Goal: Information Seeking & Learning: Learn about a topic

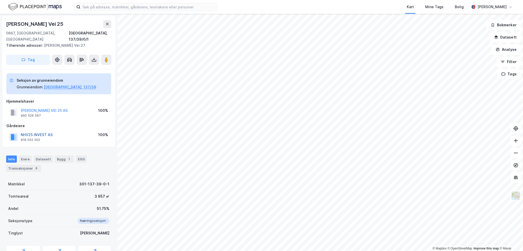
click at [0, 0] on button "NHV25 INVEST AS" at bounding box center [0, 0] width 0 height 0
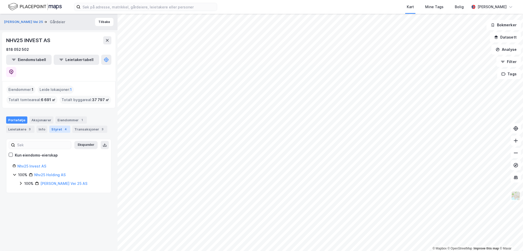
click at [59, 126] on div "Styret 4" at bounding box center [59, 129] width 21 height 7
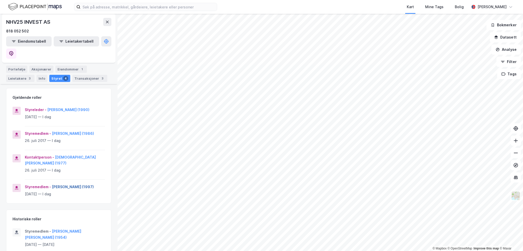
scroll to position [51, 0]
click at [0, 0] on button "Sebastian Rieber (1997)" at bounding box center [0, 0] width 0 height 0
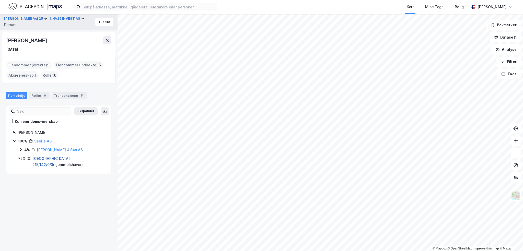
click at [48, 157] on link "Oslo, 215/142/0/3" at bounding box center [51, 161] width 38 height 10
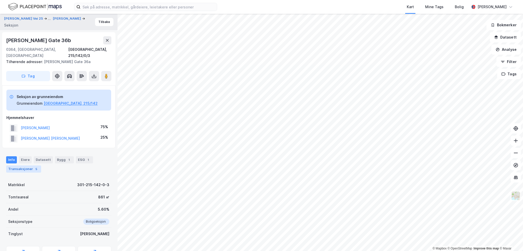
click at [21, 166] on div "Transaksjoner 5" at bounding box center [23, 169] width 35 height 7
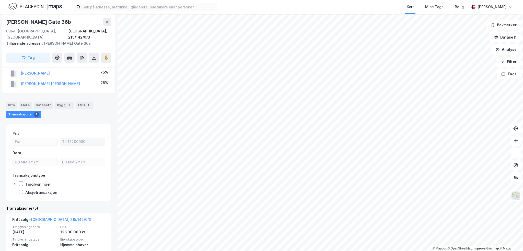
scroll to position [68, 0]
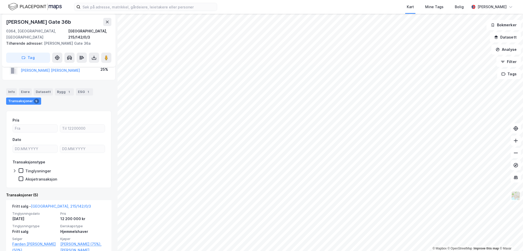
click at [33, 27] on div "Jacob Aalls Gate 36b 0364, Oslo, Oslo Oslo, 215/142/0/3" at bounding box center [58, 29] width 105 height 22
click at [33, 22] on div "Jacob Aalls Gate 36b" at bounding box center [39, 22] width 66 height 8
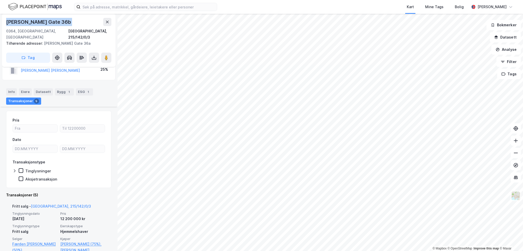
scroll to position [94, 0]
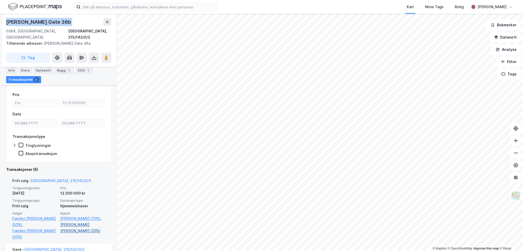
click at [79, 222] on link "Mjelde Helena Lyssand (25%)" at bounding box center [82, 228] width 45 height 12
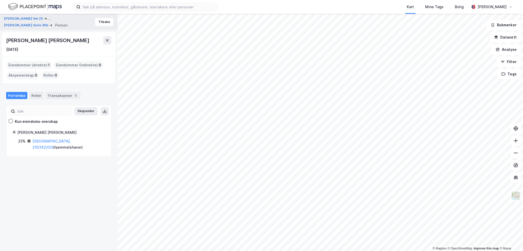
click at [41, 41] on div "Helena Lyssand Mjelde" at bounding box center [48, 40] width 84 height 8
click at [52, 99] on div "Portefølje Roller Transaksjoner 3" at bounding box center [59, 93] width 118 height 15
click at [53, 96] on div "Transaksjoner 3" at bounding box center [63, 95] width 35 height 7
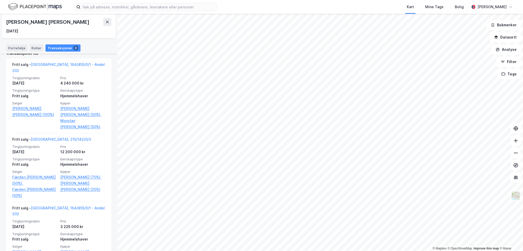
scroll to position [128, 0]
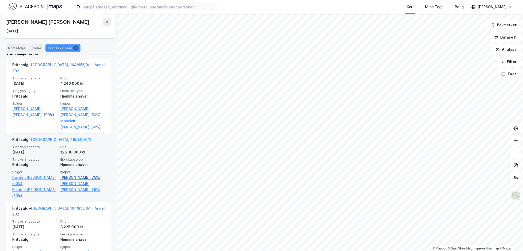
click at [85, 175] on link "Rieber Sebastian (75%)," at bounding box center [82, 178] width 45 height 6
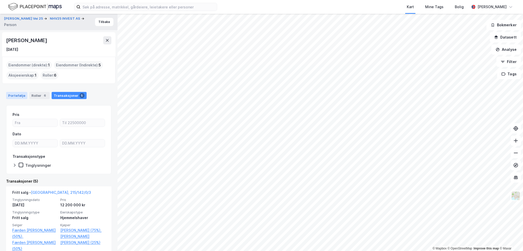
click at [18, 94] on div "Portefølje" at bounding box center [16, 95] width 21 height 7
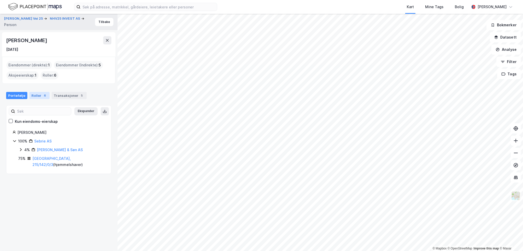
click at [39, 94] on div "Roller 6" at bounding box center [39, 95] width 20 height 7
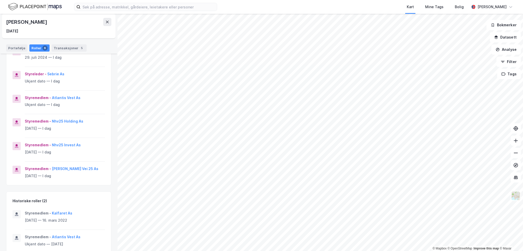
scroll to position [84, 0]
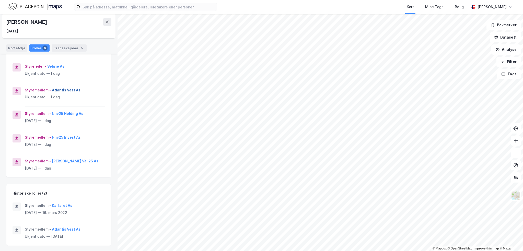
click at [0, 0] on button "Atlantis Vest As" at bounding box center [0, 0] width 0 height 0
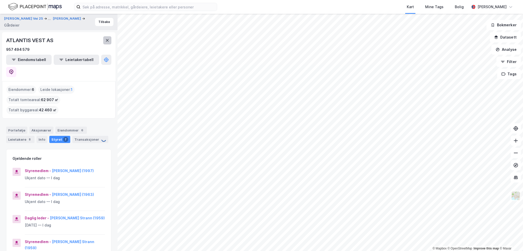
click at [107, 40] on icon at bounding box center [107, 40] width 3 height 3
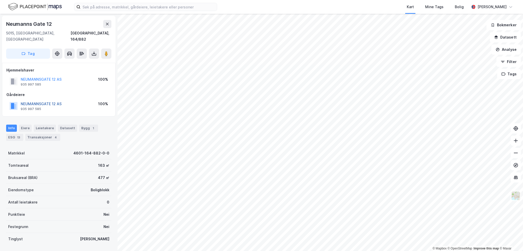
click at [0, 0] on button "NEUMANNSGATE 12 AS" at bounding box center [0, 0] width 0 height 0
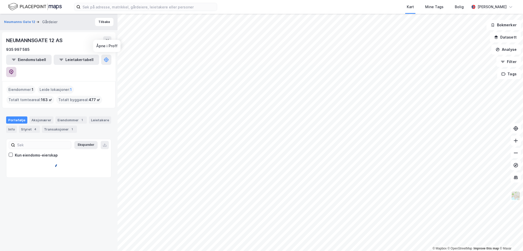
click at [14, 70] on icon at bounding box center [11, 72] width 5 height 5
click at [35, 127] on div "4" at bounding box center [35, 129] width 5 height 5
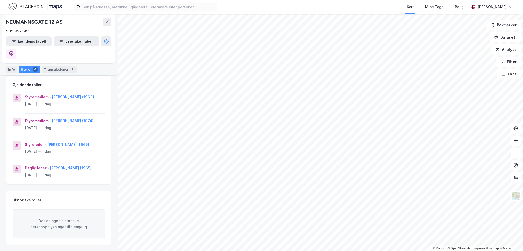
scroll to position [75, 0]
click at [64, 69] on div "Transaksjoner 1" at bounding box center [59, 69] width 35 height 7
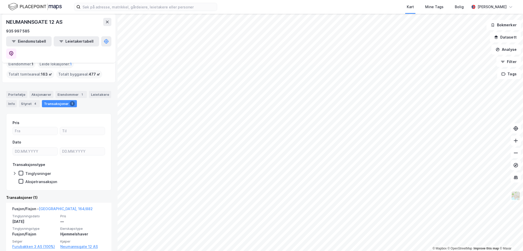
scroll to position [27, 0]
